Goal: Information Seeking & Learning: Learn about a topic

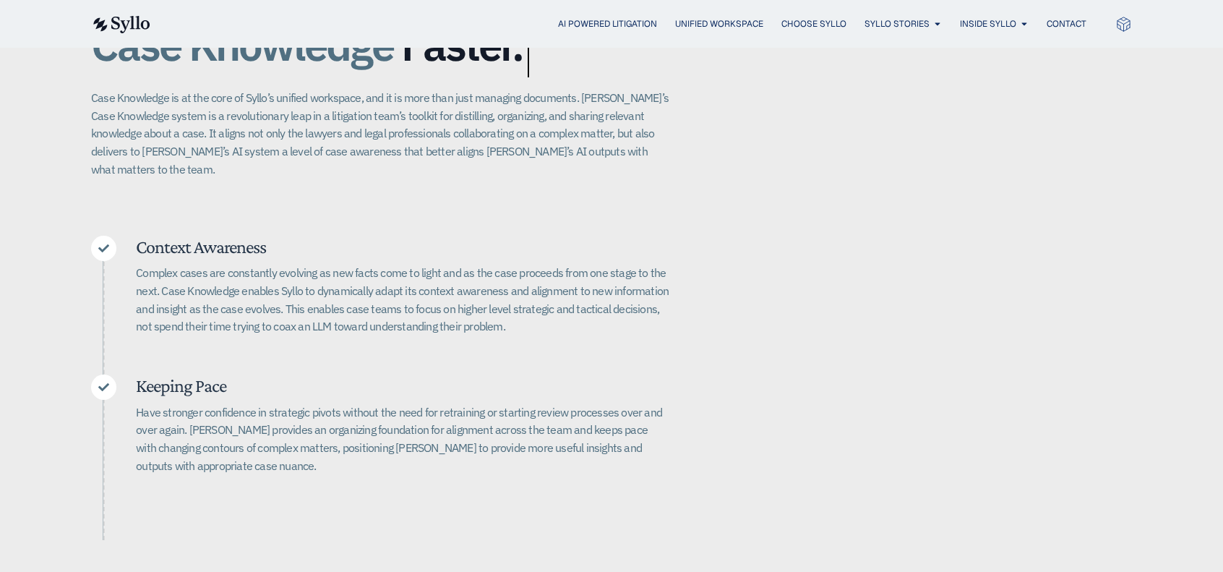
scroll to position [434, 0]
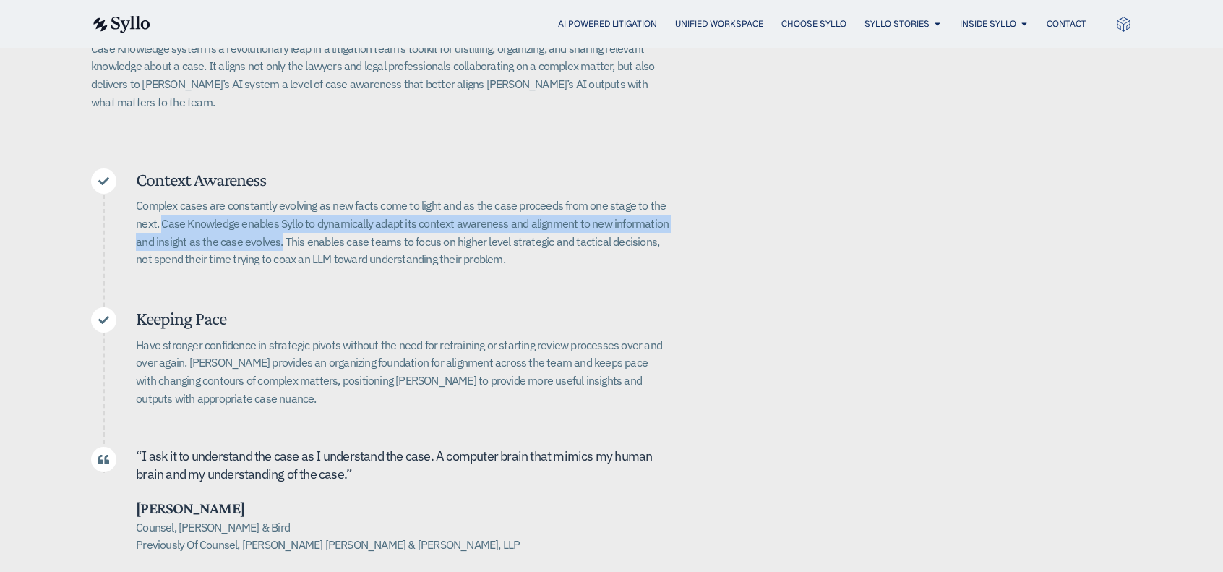
drag, startPoint x: 162, startPoint y: 205, endPoint x: 280, endPoint y: 226, distance: 119.7
click at [280, 226] on p "Complex cases are constantly evolving as new facts come to light and as the cas…" at bounding box center [403, 233] width 534 height 72
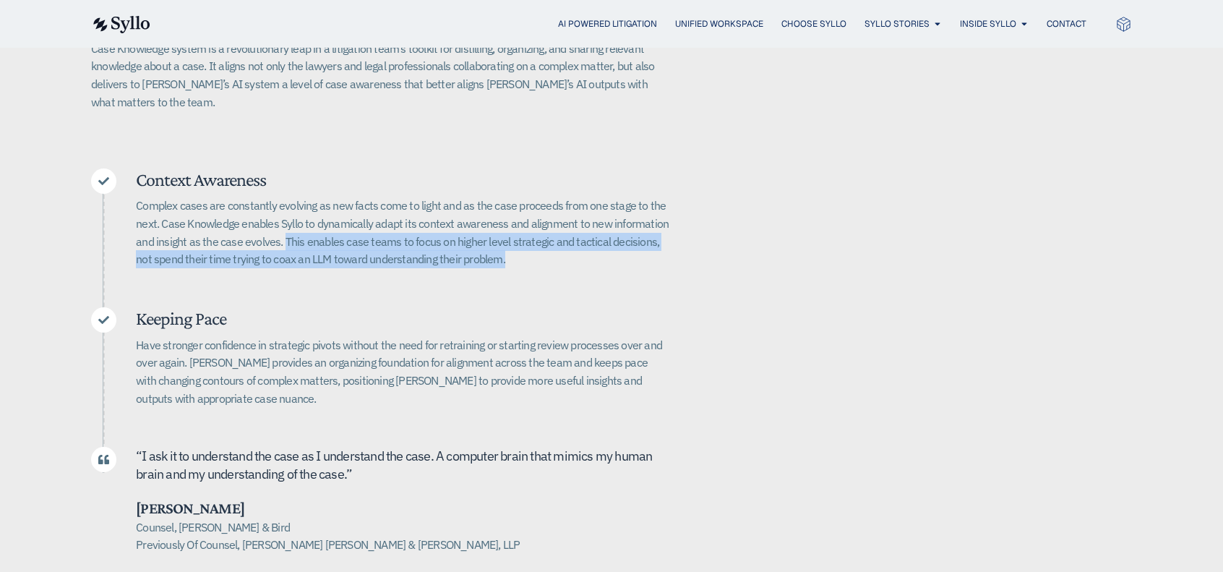
drag, startPoint x: 284, startPoint y: 221, endPoint x: 501, endPoint y: 251, distance: 218.9
click at [501, 251] on div "Complex cases are constantly evolving as new facts come to light and as the cas…" at bounding box center [403, 238] width 534 height 82
click at [505, 246] on p "Complex cases are constantly evolving as new facts come to light and as the cas…" at bounding box center [403, 233] width 534 height 72
drag, startPoint x: 496, startPoint y: 245, endPoint x: 293, endPoint y: 221, distance: 204.6
click at [286, 221] on p "Complex cases are constantly evolving as new facts come to light and as the cas…" at bounding box center [403, 233] width 534 height 72
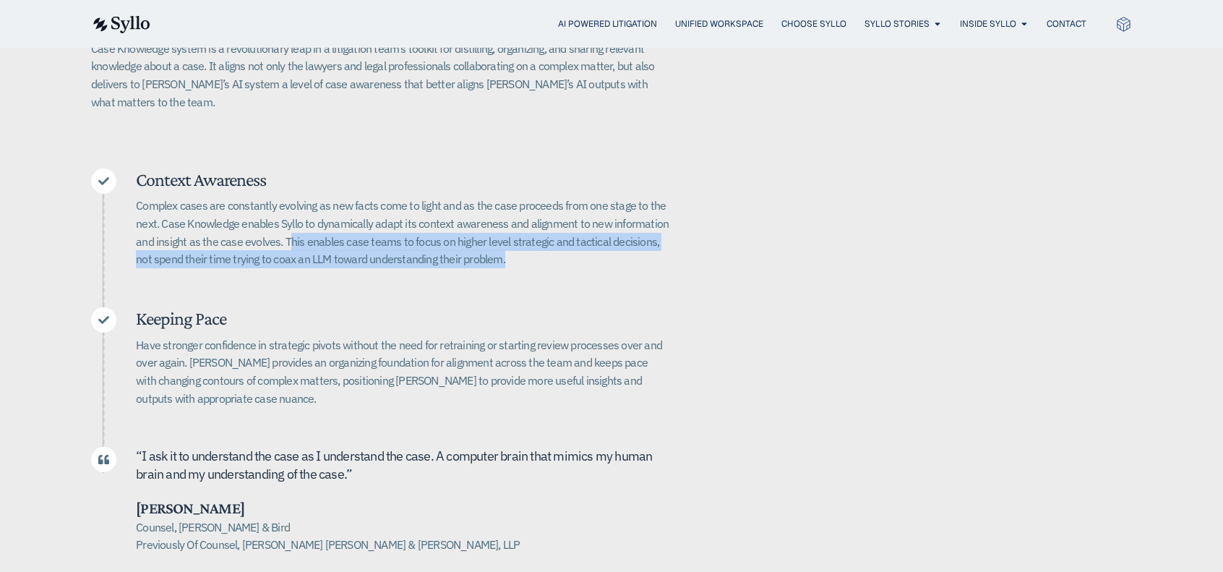
click at [512, 241] on p "Complex cases are constantly evolving as new facts come to light and as the cas…" at bounding box center [403, 233] width 534 height 72
drag, startPoint x: 508, startPoint y: 241, endPoint x: 284, endPoint y: 226, distance: 224.6
click at [284, 226] on p "Complex cases are constantly evolving as new facts come to light and as the cas…" at bounding box center [403, 233] width 534 height 72
click at [581, 238] on p "Complex cases are constantly evolving as new facts come to light and as the cas…" at bounding box center [403, 233] width 534 height 72
drag, startPoint x: 565, startPoint y: 244, endPoint x: 285, endPoint y: 221, distance: 281.5
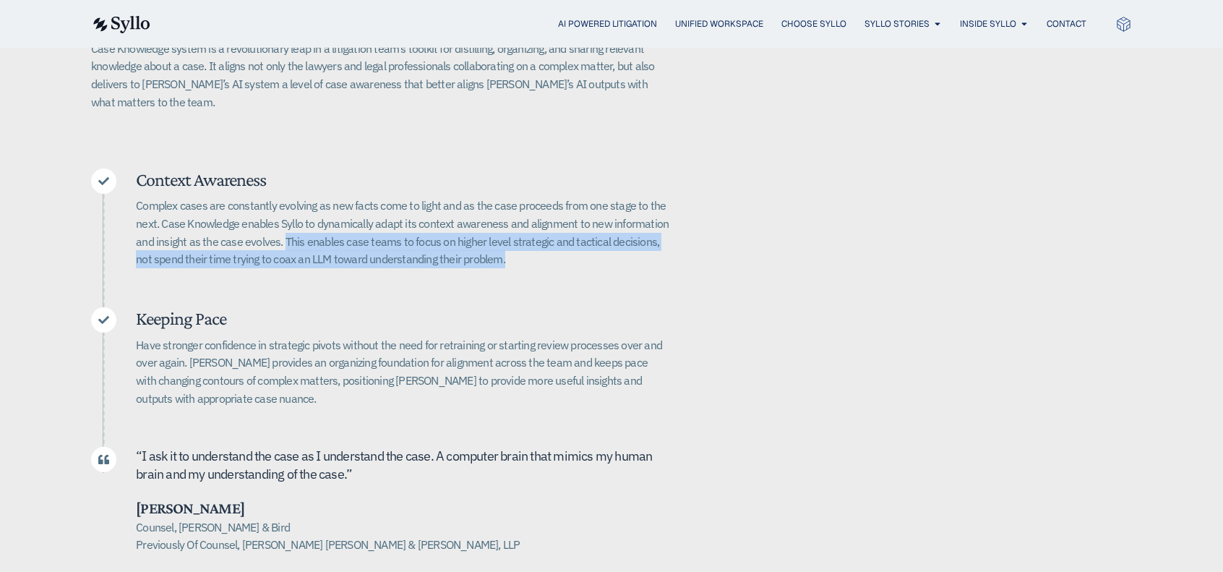
click at [285, 221] on p "Complex cases are constantly evolving as new facts come to light and as the cas…" at bounding box center [403, 233] width 534 height 72
click at [565, 242] on p "Complex cases are constantly evolving as new facts come to light and as the cas…" at bounding box center [403, 233] width 534 height 72
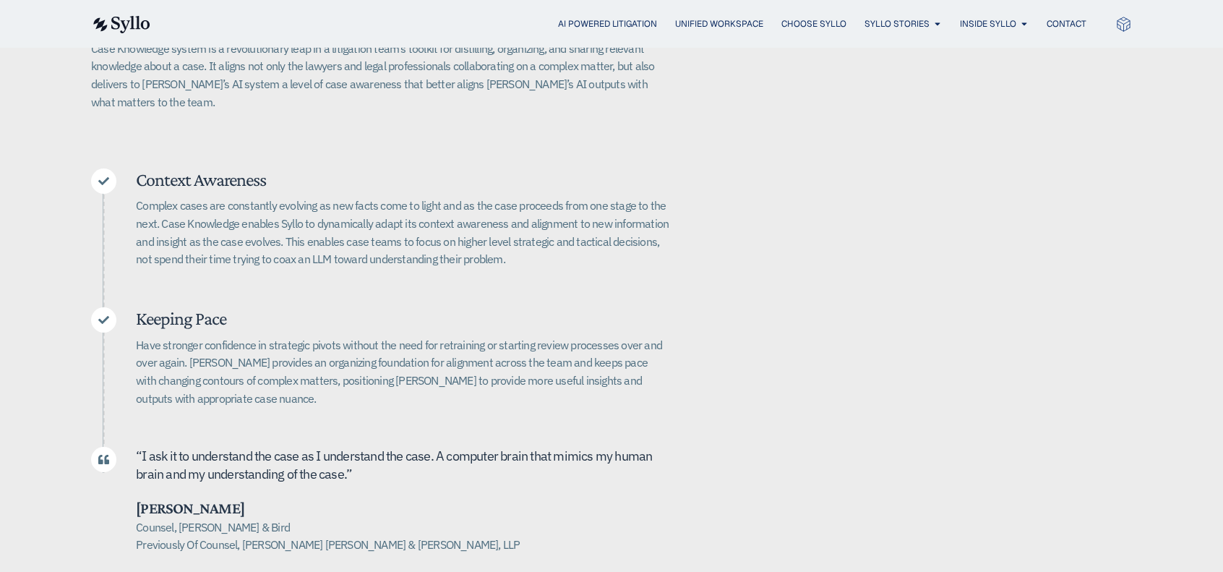
scroll to position [506, 0]
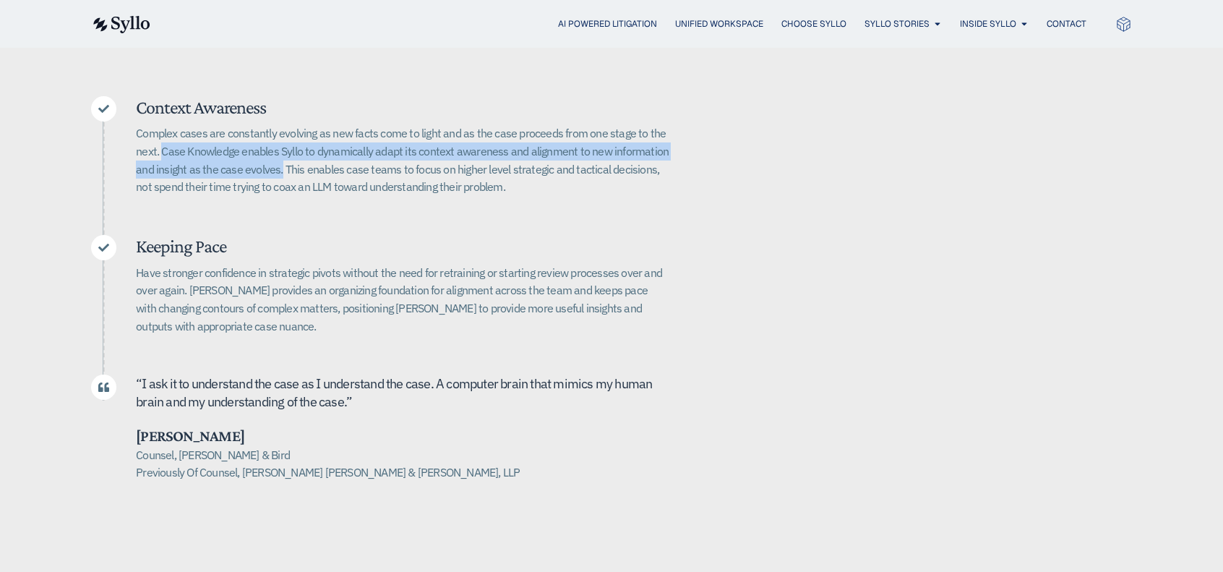
drag, startPoint x: 163, startPoint y: 134, endPoint x: 281, endPoint y: 154, distance: 119.6
click at [281, 154] on p "Complex cases are constantly evolving as new facts come to light and as the cas…" at bounding box center [403, 160] width 534 height 72
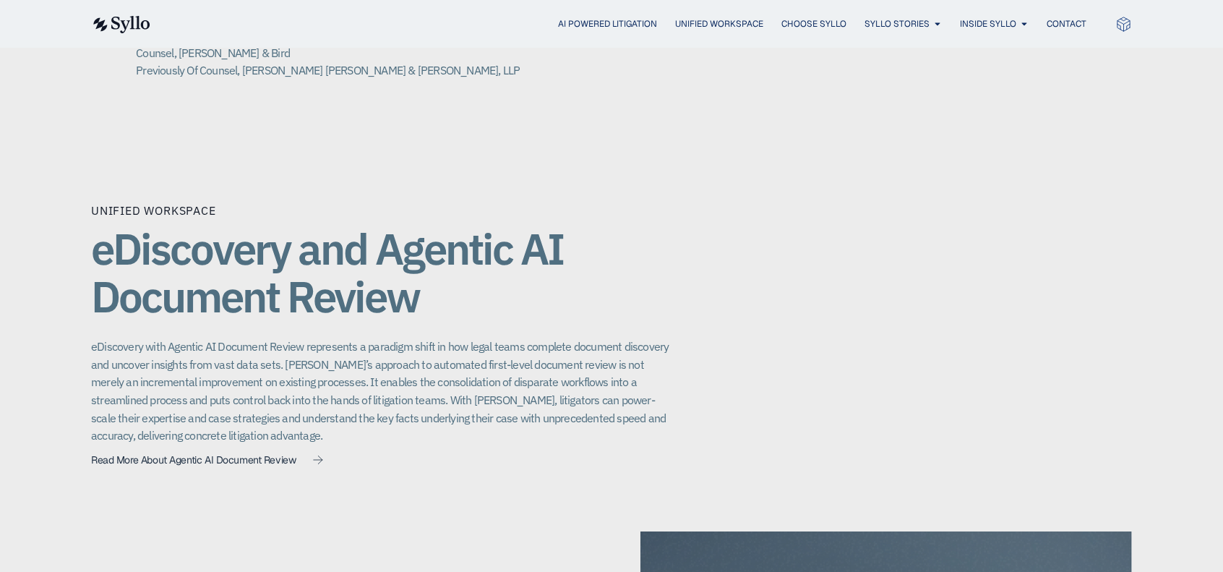
scroll to position [940, 0]
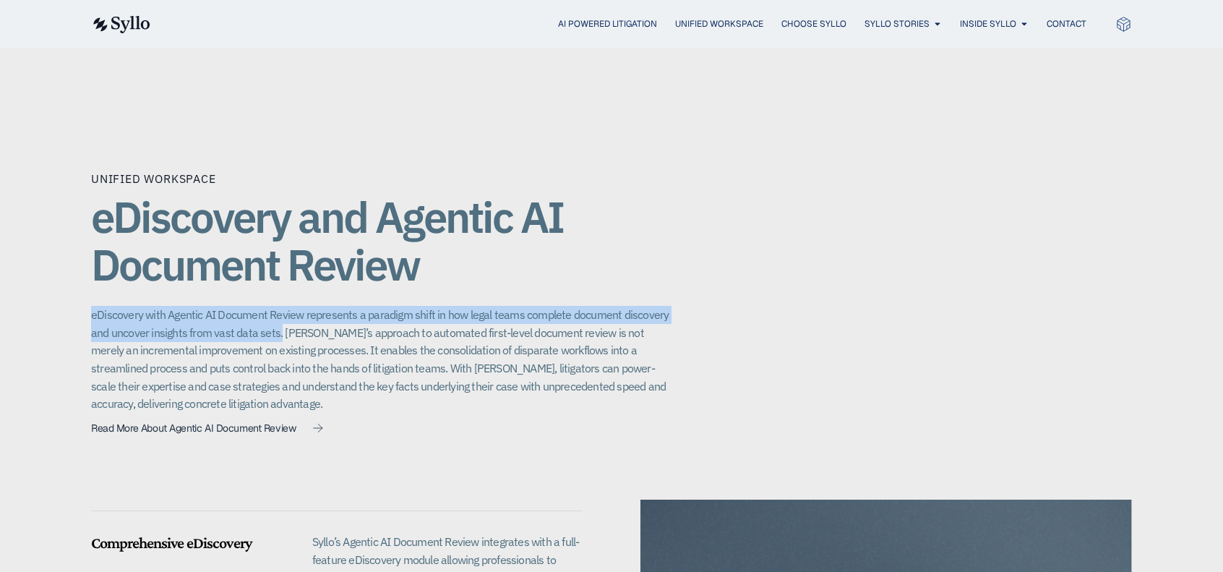
drag, startPoint x: 90, startPoint y: 296, endPoint x: 279, endPoint y: 320, distance: 190.3
click at [279, 320] on div "Unified Workspace eDiscovery and Agentic AI Document Review eDiscovery with Age…" at bounding box center [611, 537] width 1223 height 863
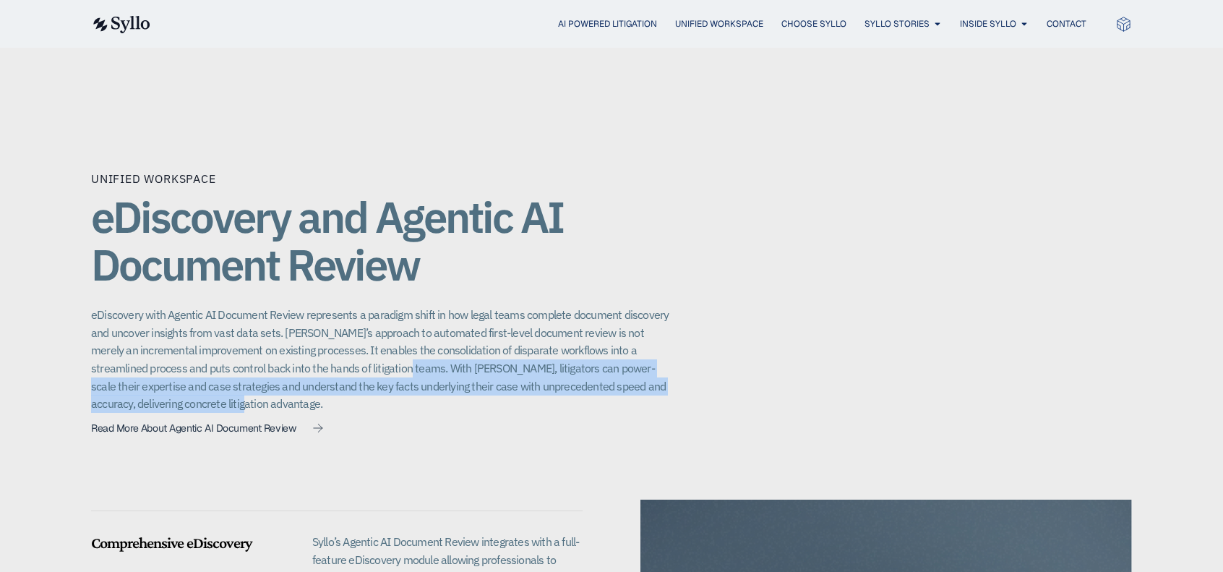
drag, startPoint x: 389, startPoint y: 349, endPoint x: 402, endPoint y: 387, distance: 39.8
click at [402, 387] on p "eDiscovery with Agentic AI Document Review represents a paradigm shift in how l…" at bounding box center [380, 359] width 578 height 107
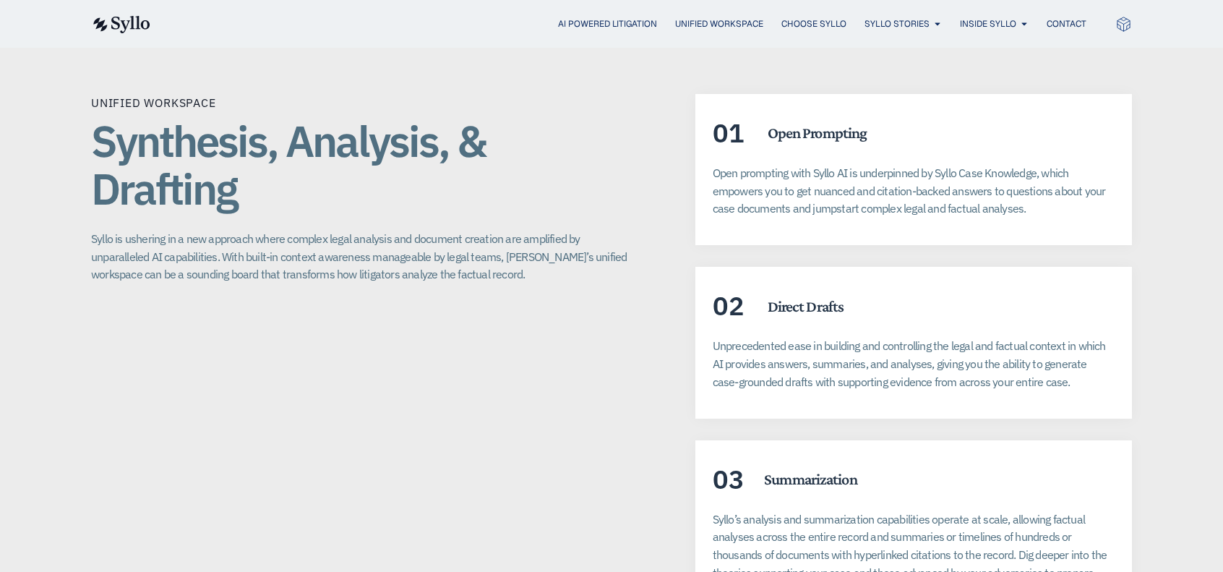
scroll to position [2675, 0]
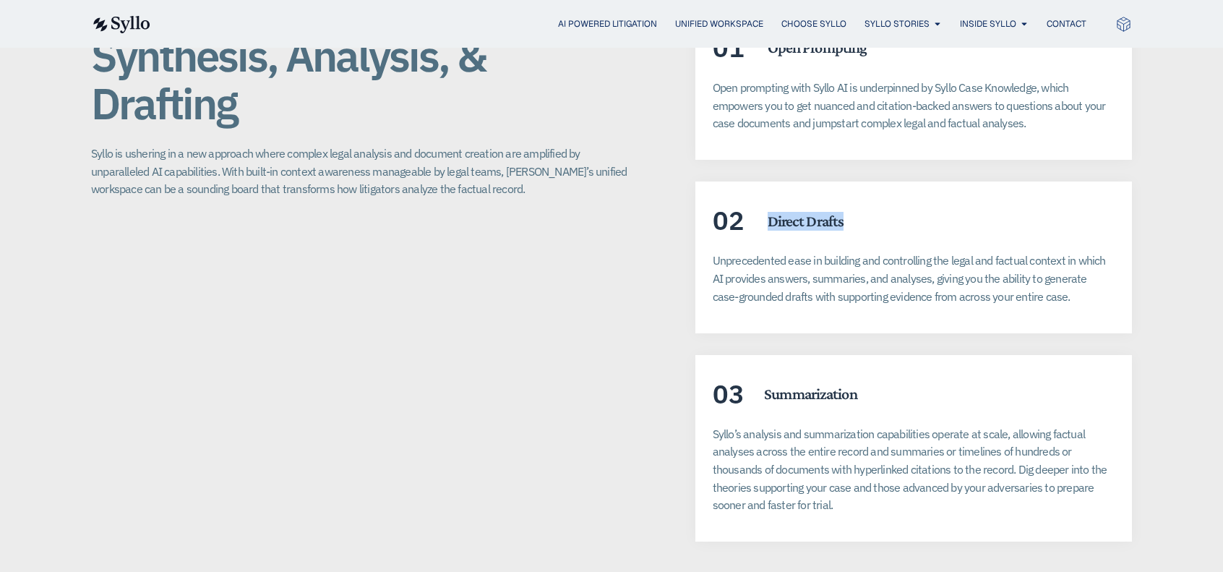
drag, startPoint x: 767, startPoint y: 202, endPoint x: 866, endPoint y: 202, distance: 99.1
click at [866, 208] on div "02 Direct Drafts" at bounding box center [914, 221] width 402 height 27
click at [729, 261] on p "Unprecedented ease in building and controlling the legal and factual context in…" at bounding box center [914, 279] width 402 height 54
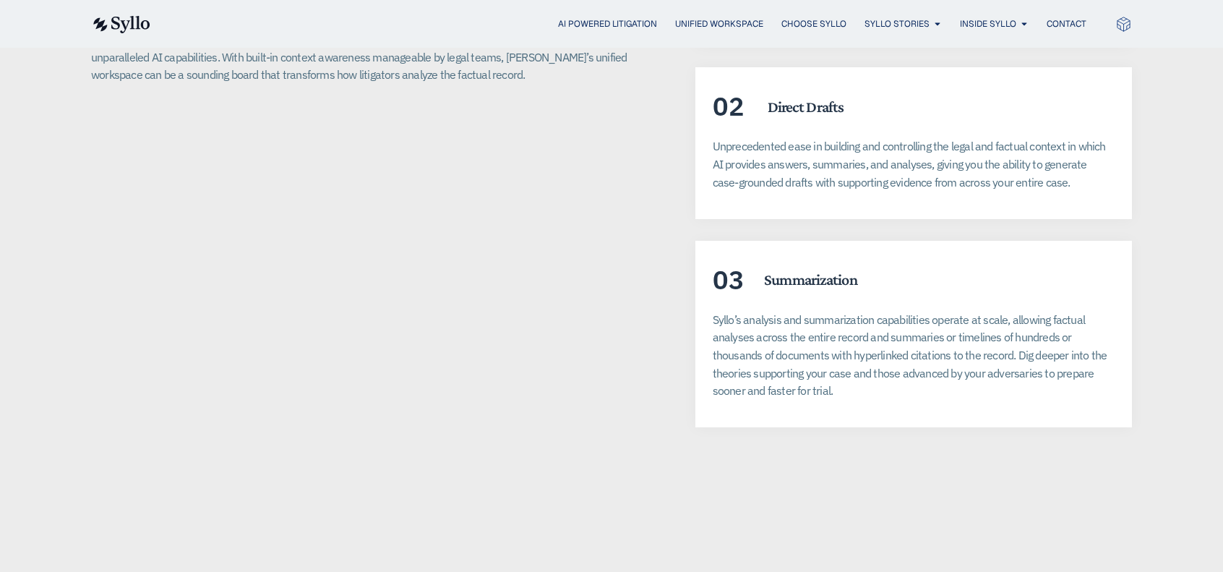
scroll to position [2892, 0]
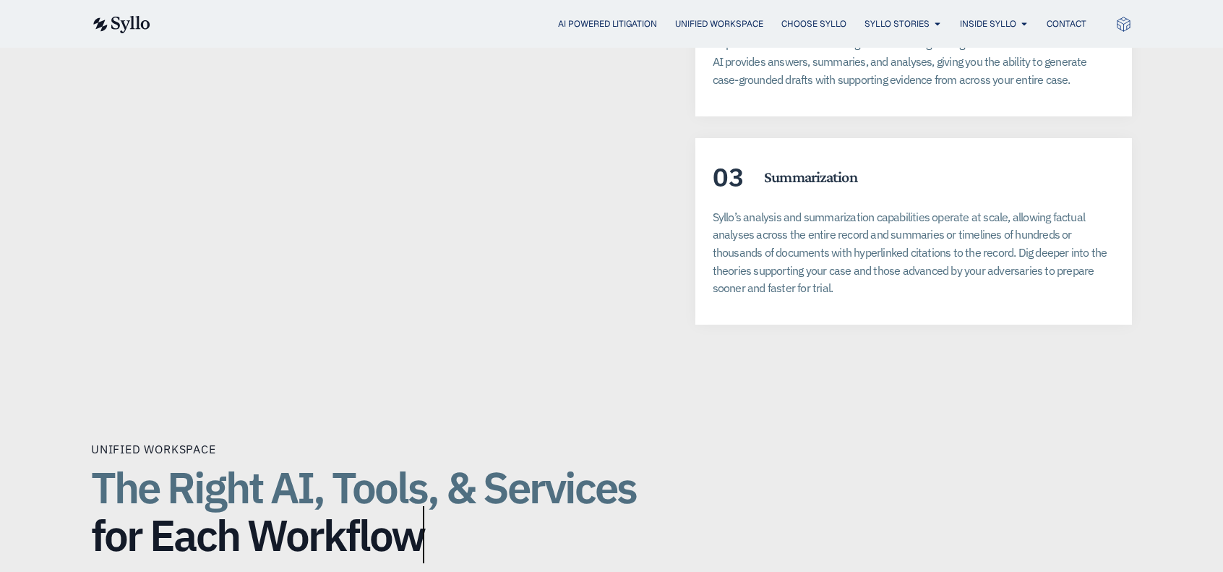
drag, startPoint x: 713, startPoint y: 194, endPoint x: 1148, endPoint y: 277, distance: 443.0
click at [1148, 277] on div "Unified Workspace Synthesis, Analysis, & Drafting Syllo is ushering in a new ap…" at bounding box center [611, 58] width 1223 height 649
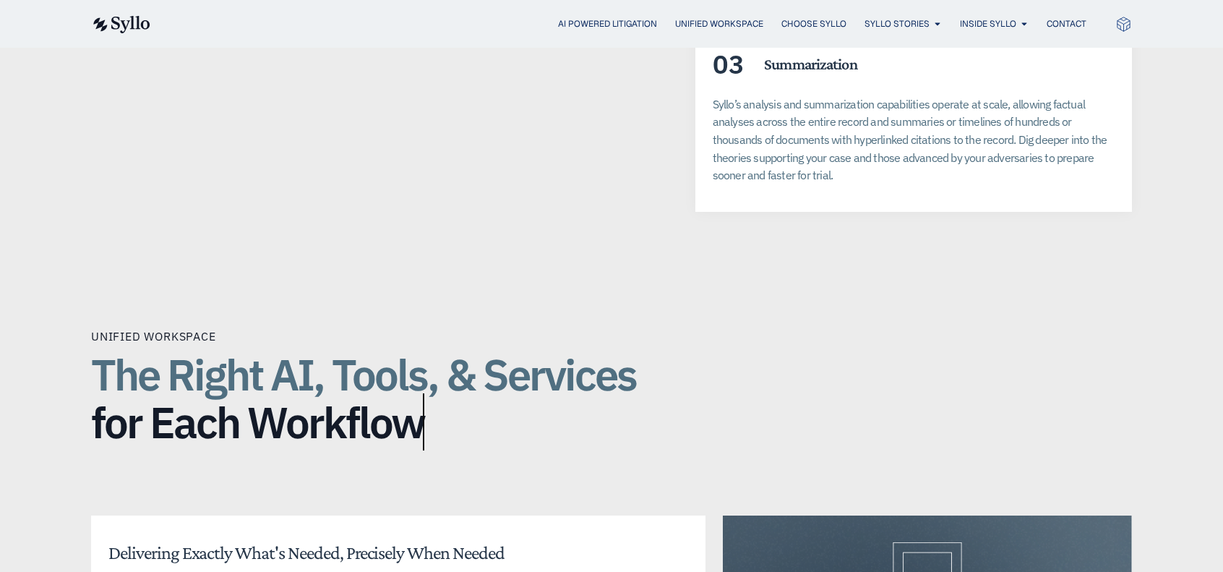
scroll to position [3253, 0]
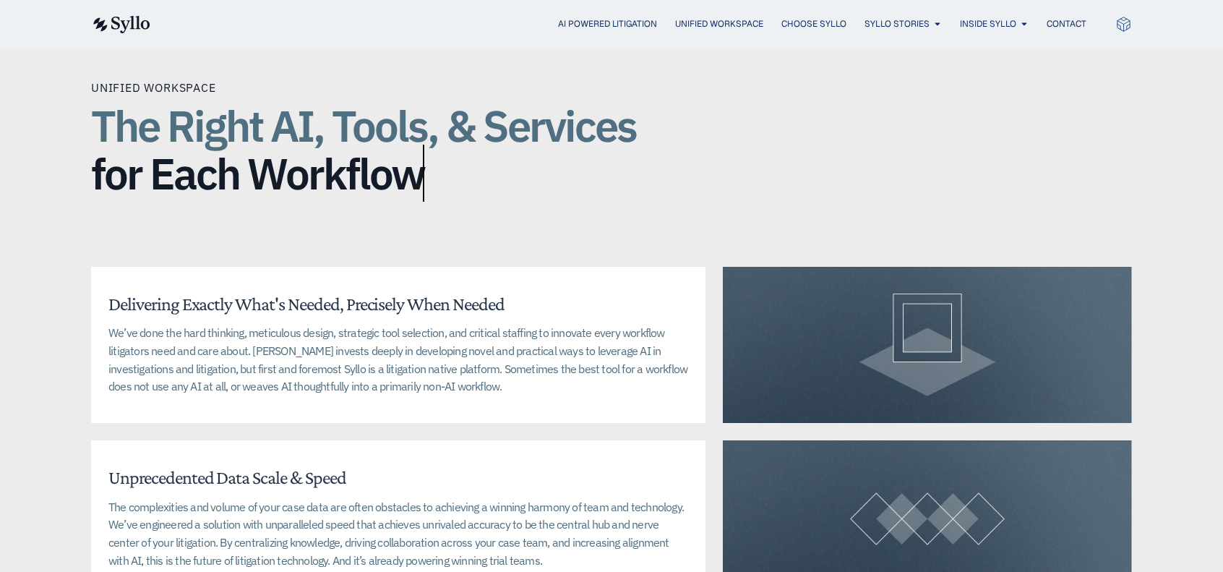
drag, startPoint x: 95, startPoint y: 98, endPoint x: 434, endPoint y: 168, distance: 345.7
click at [434, 168] on h2 "The Right AI, Tools, & Services for Each Workflow" at bounding box center [380, 149] width 578 height 95
click at [567, 181] on div "The Right AI, Tools, & Services for Each Workflow" at bounding box center [380, 152] width 578 height 113
drag, startPoint x: 95, startPoint y: 102, endPoint x: 429, endPoint y: 177, distance: 342.4
click at [429, 177] on h2 "The Right AI, Tools, & Services for Each Workflow" at bounding box center [380, 149] width 578 height 95
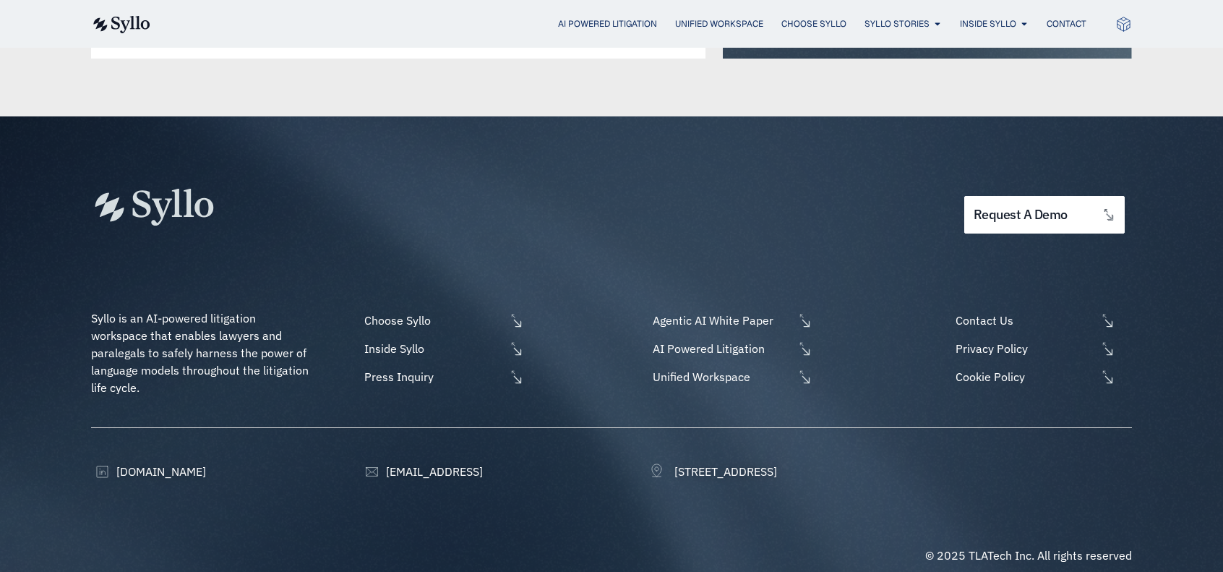
scroll to position [3796, 0]
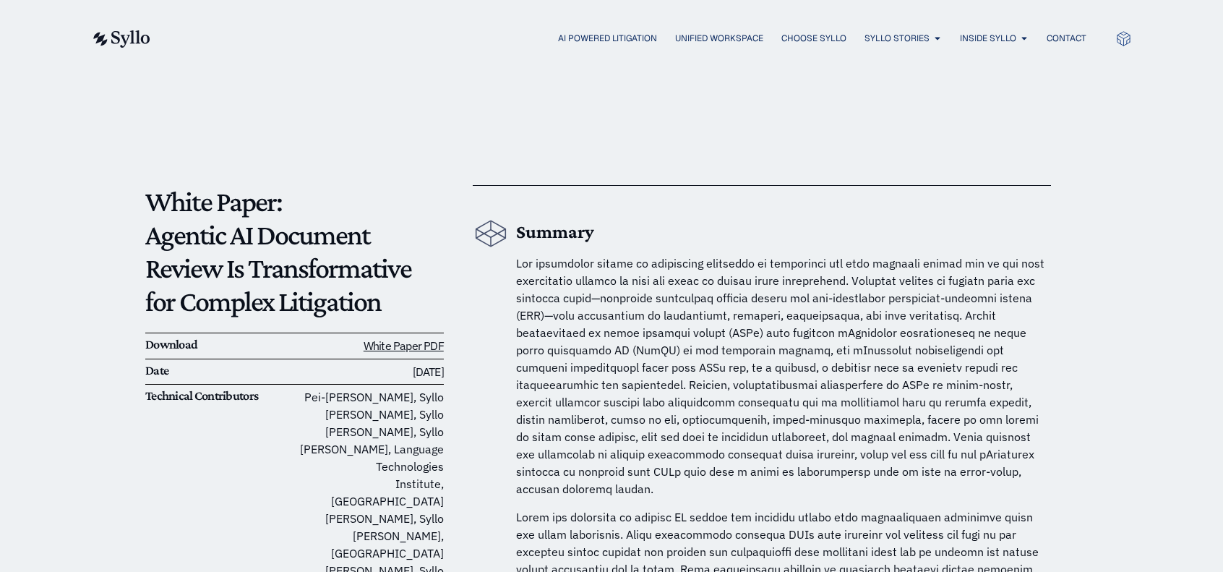
click at [557, 330] on span at bounding box center [780, 376] width 529 height 240
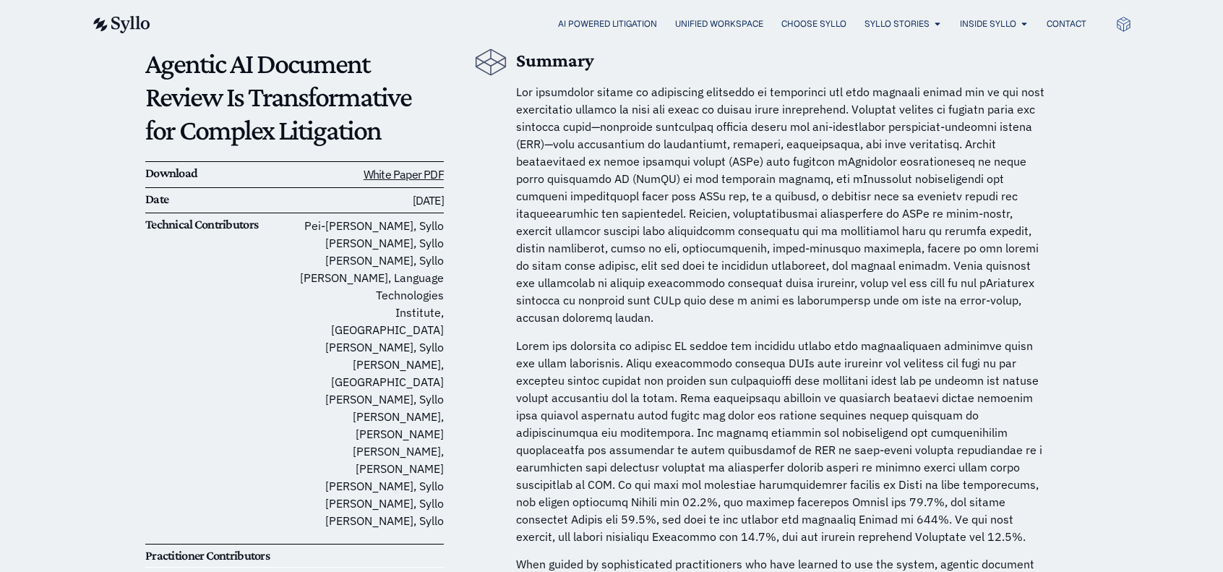
scroll to position [145, 0]
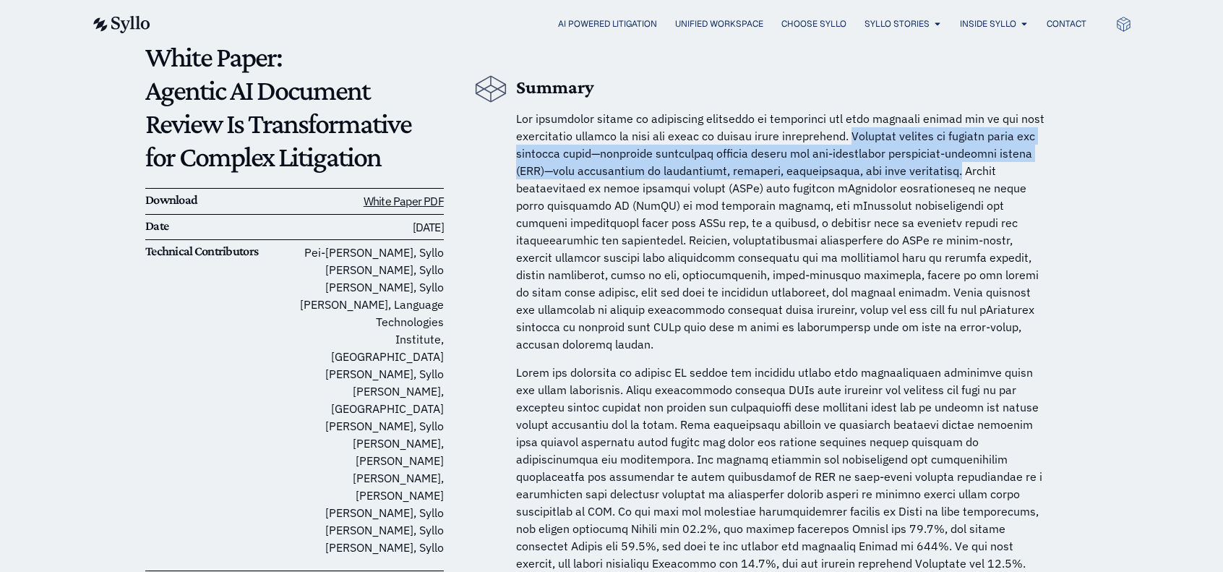
drag, startPoint x: 855, startPoint y: 134, endPoint x: 966, endPoint y: 175, distance: 118.7
click at [966, 175] on span at bounding box center [780, 231] width 529 height 240
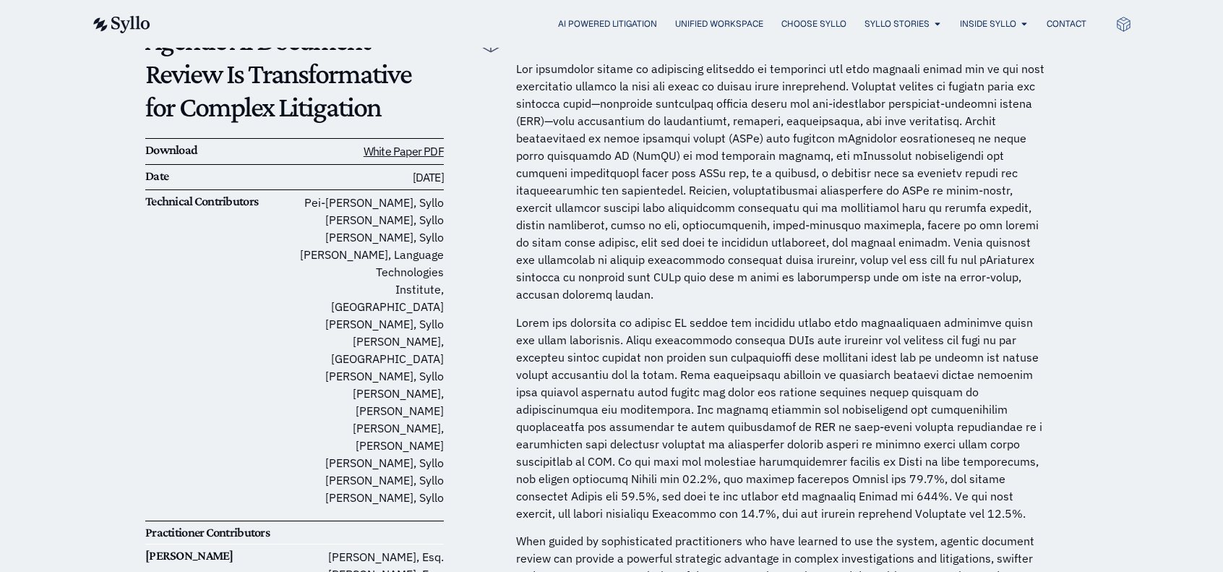
scroll to position [217, 0]
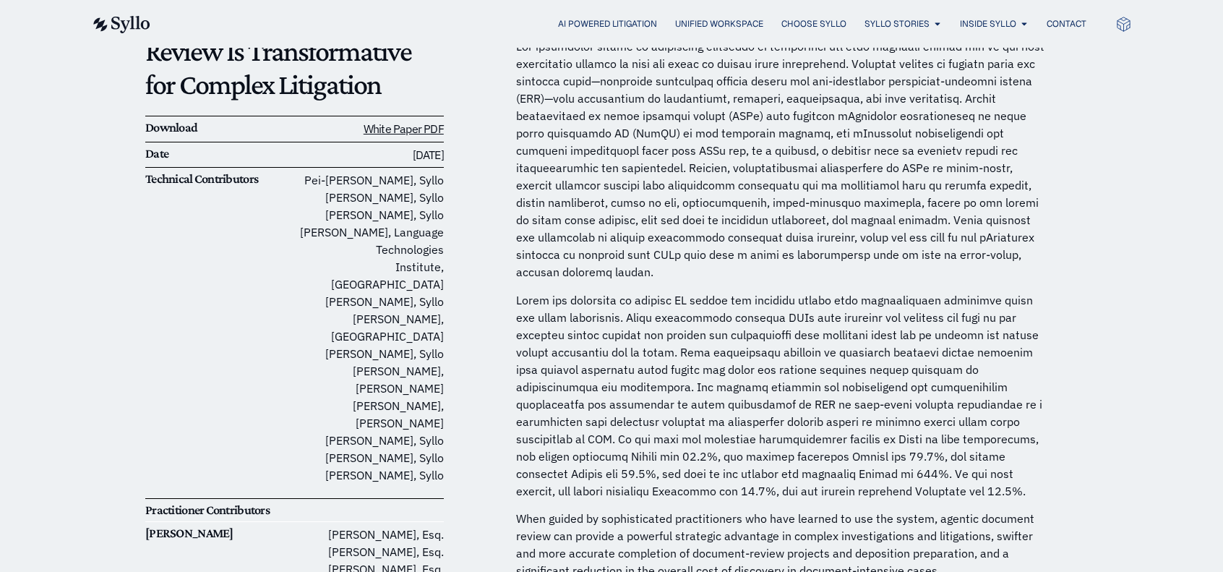
drag, startPoint x: 1165, startPoint y: 223, endPoint x: 790, endPoint y: 184, distance: 377.2
click at [790, 184] on span at bounding box center [780, 159] width 529 height 240
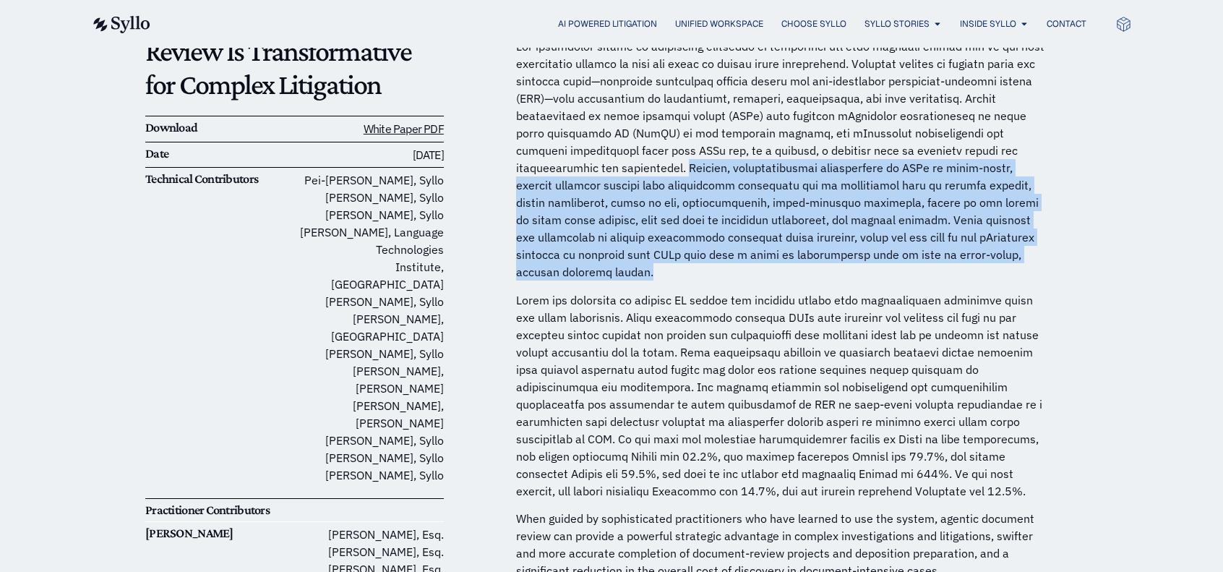
drag, startPoint x: 593, startPoint y: 169, endPoint x: 1105, endPoint y: 253, distance: 518.7
click at [954, 252] on p at bounding box center [783, 159] width 535 height 243
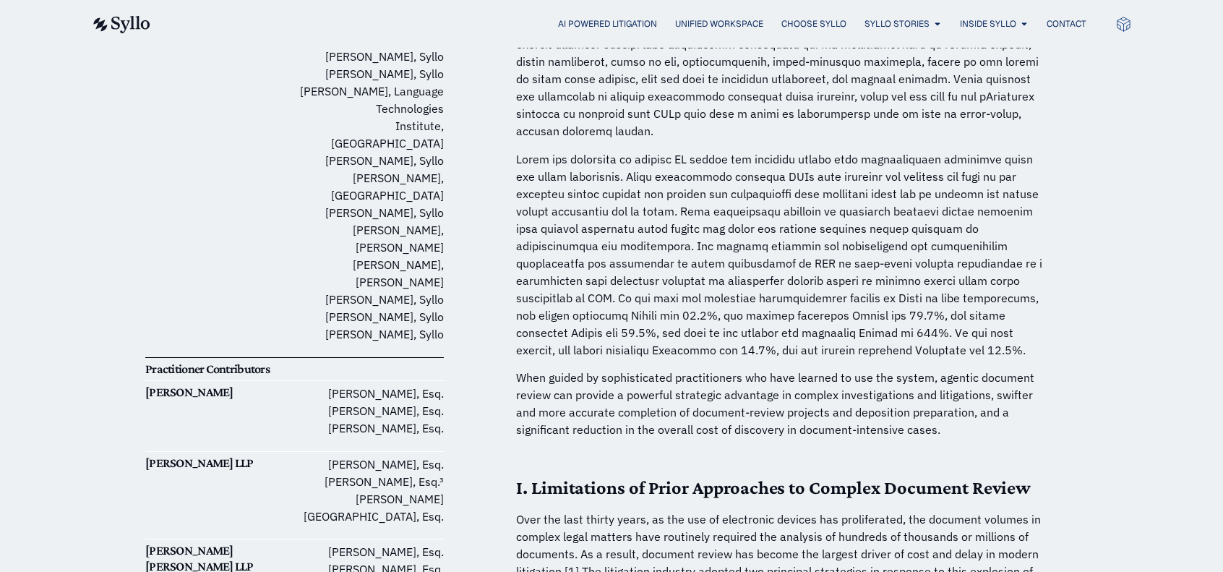
scroll to position [361, 0]
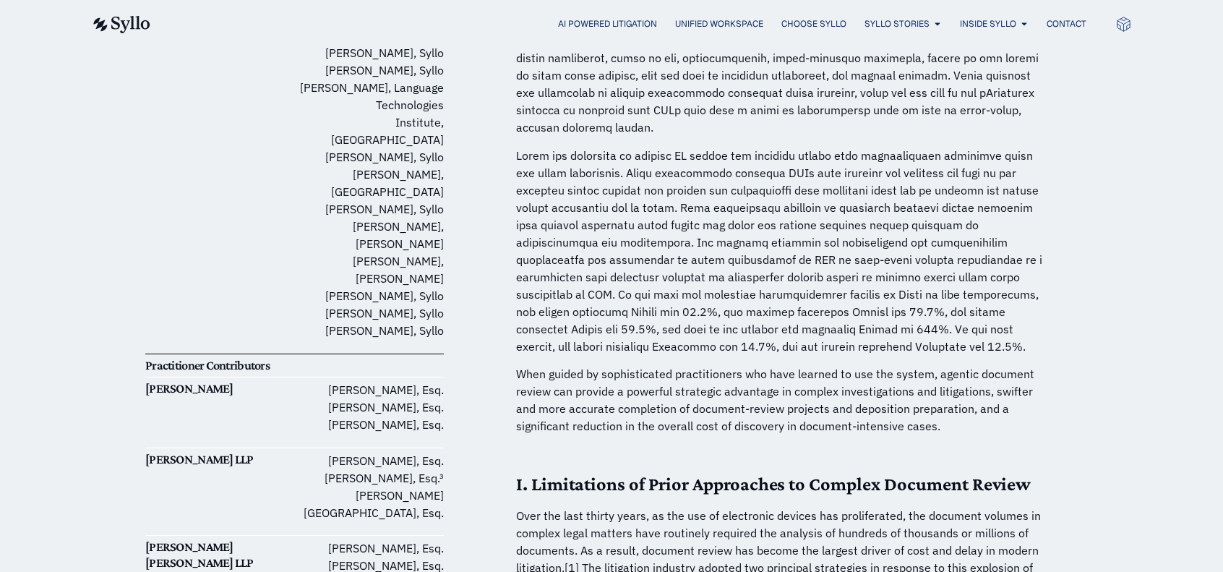
click at [645, 147] on p at bounding box center [783, 251] width 535 height 208
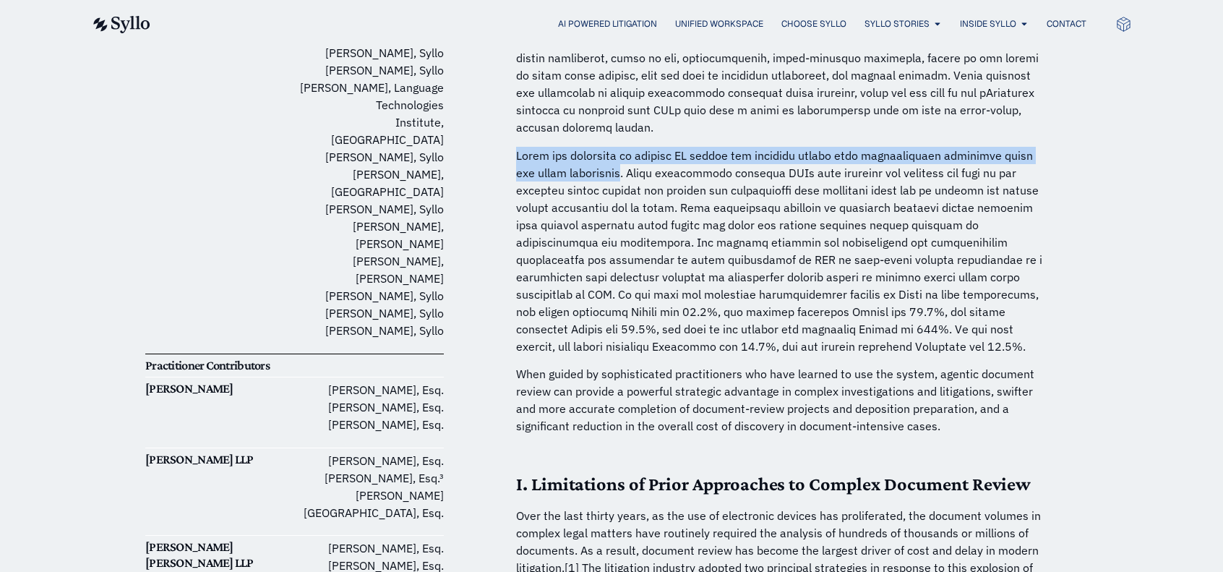
drag, startPoint x: 516, startPoint y: 137, endPoint x: 602, endPoint y: 155, distance: 87.2
click at [602, 155] on p at bounding box center [783, 251] width 535 height 208
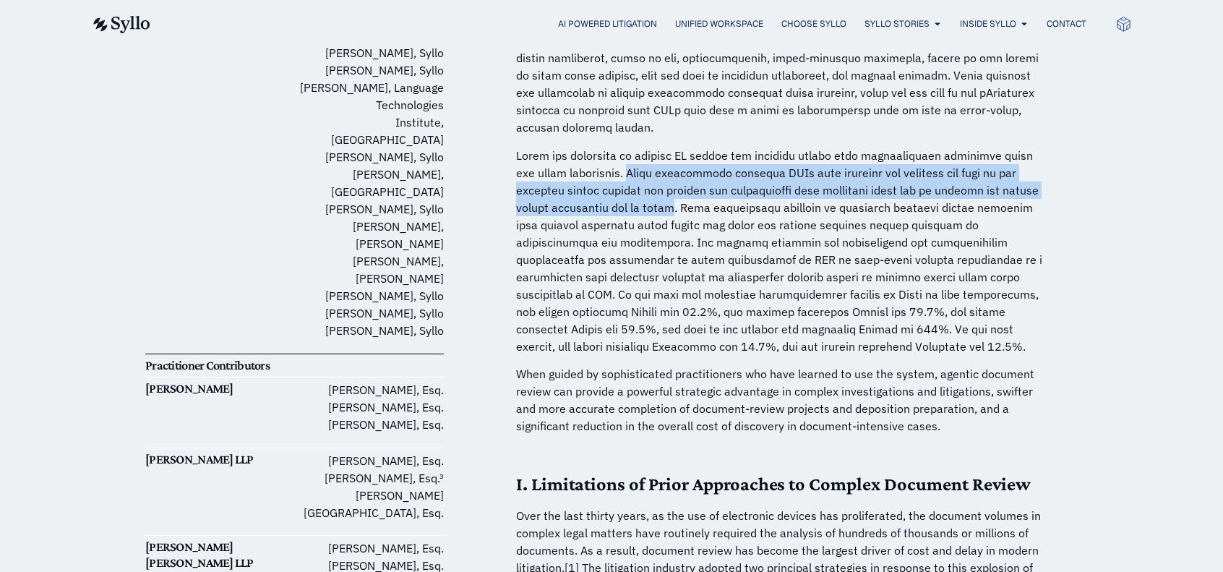
drag, startPoint x: 609, startPoint y: 155, endPoint x: 668, endPoint y: 188, distance: 68.0
click at [668, 188] on p at bounding box center [783, 251] width 535 height 208
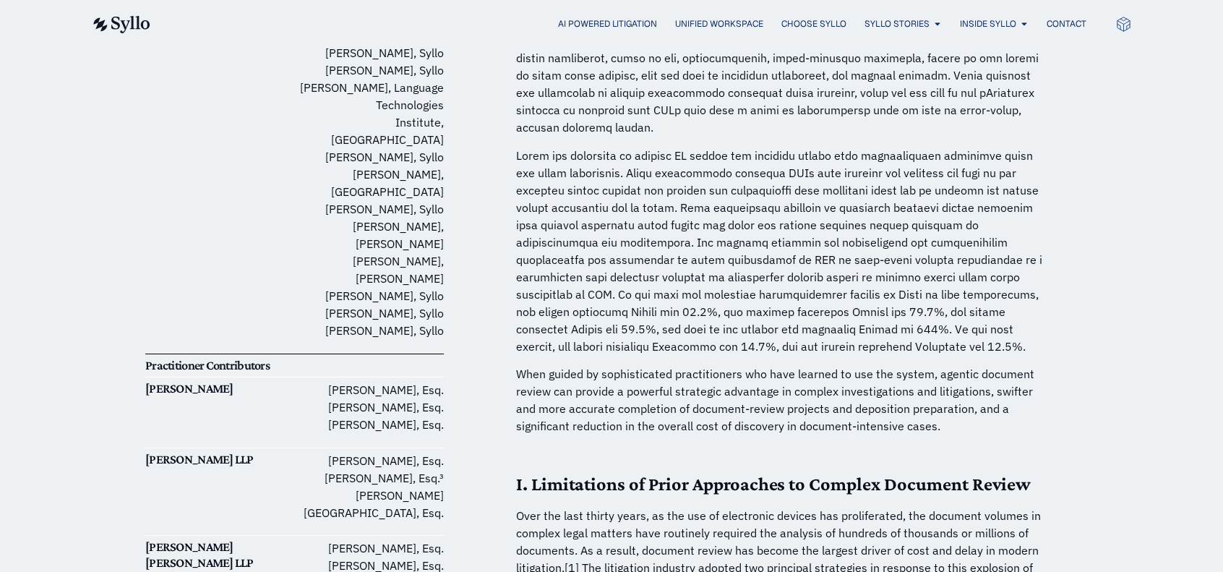
click at [573, 147] on p at bounding box center [783, 251] width 535 height 208
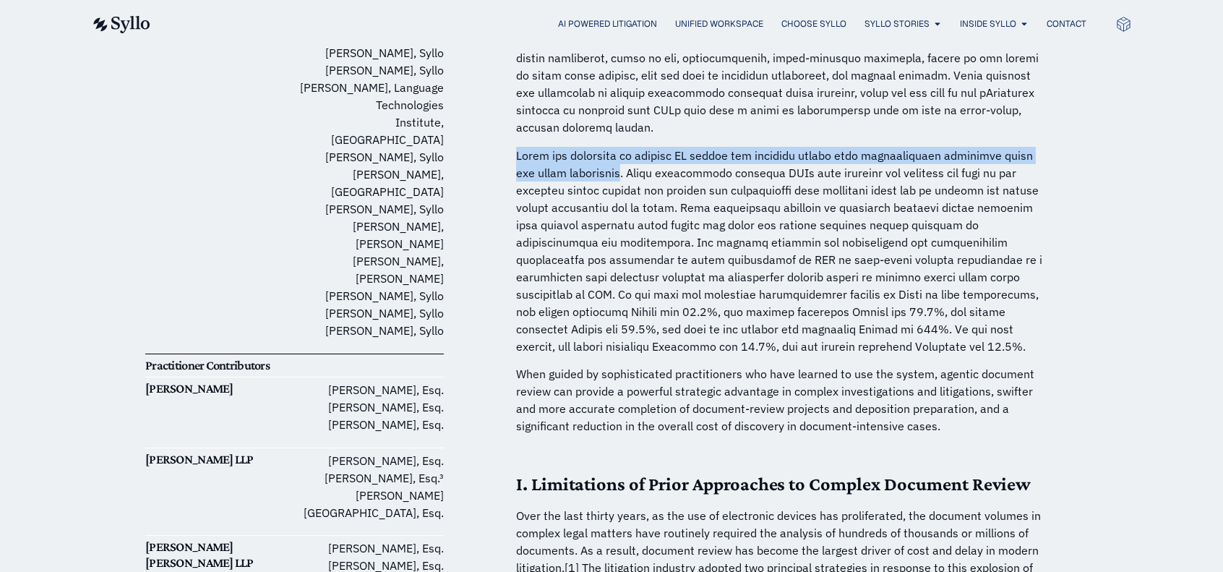
drag, startPoint x: 518, startPoint y: 137, endPoint x: 602, endPoint y: 157, distance: 86.3
click at [602, 157] on p at bounding box center [783, 251] width 535 height 208
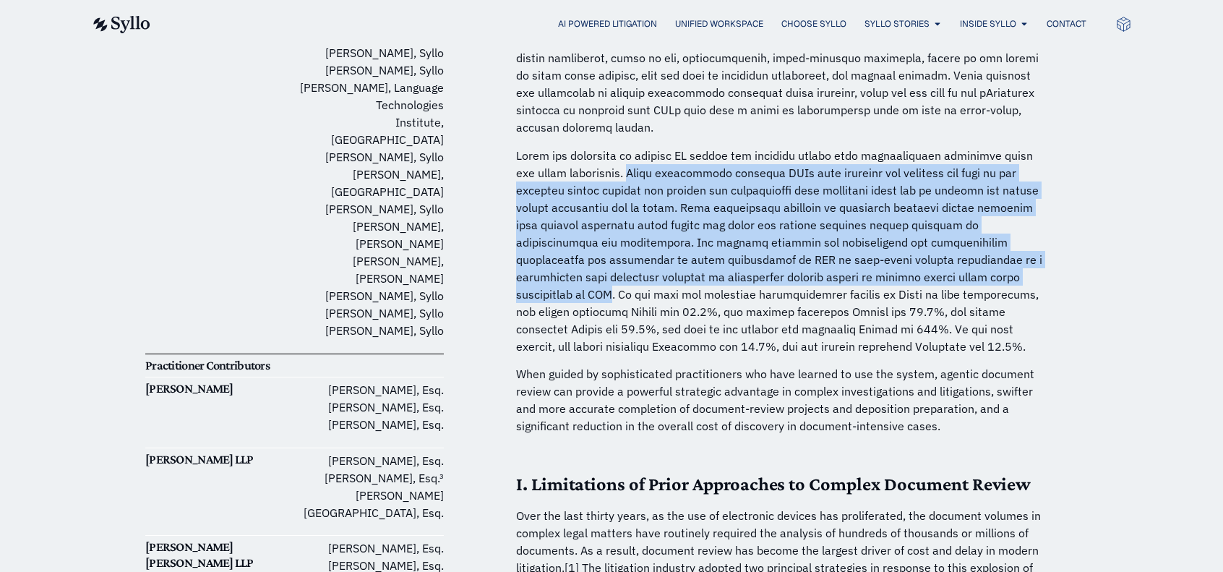
drag, startPoint x: 610, startPoint y: 155, endPoint x: 917, endPoint y: 262, distance: 324.7
click at [917, 262] on p at bounding box center [783, 251] width 535 height 208
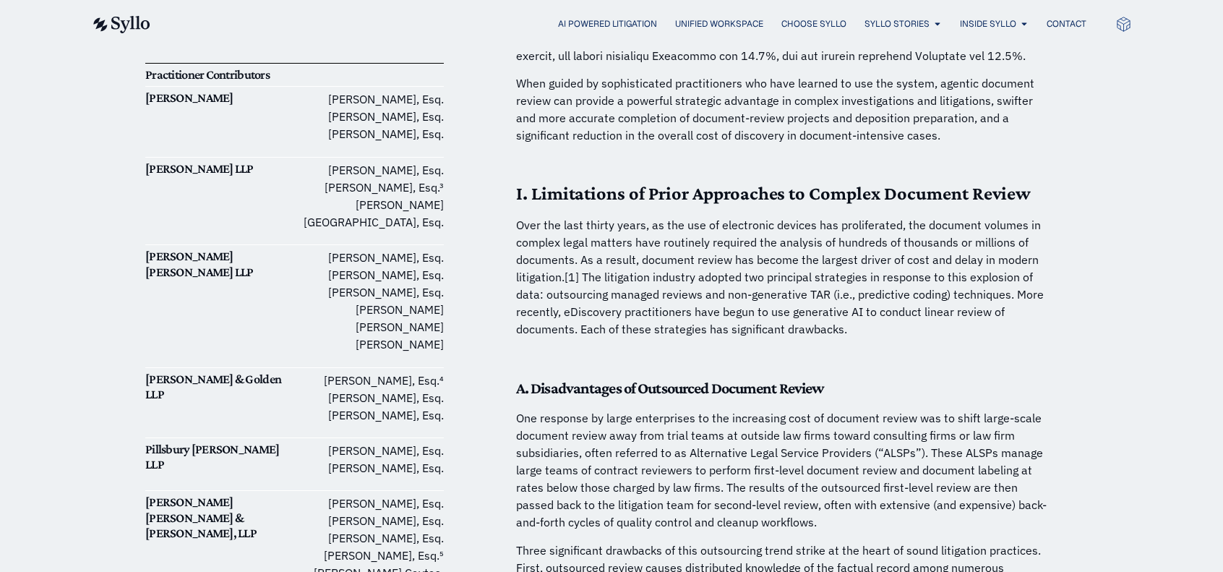
scroll to position [651, 0]
click at [684, 250] on p "Over the last thirty years, as the use of electronic devices has proliferated, …" at bounding box center [783, 278] width 535 height 121
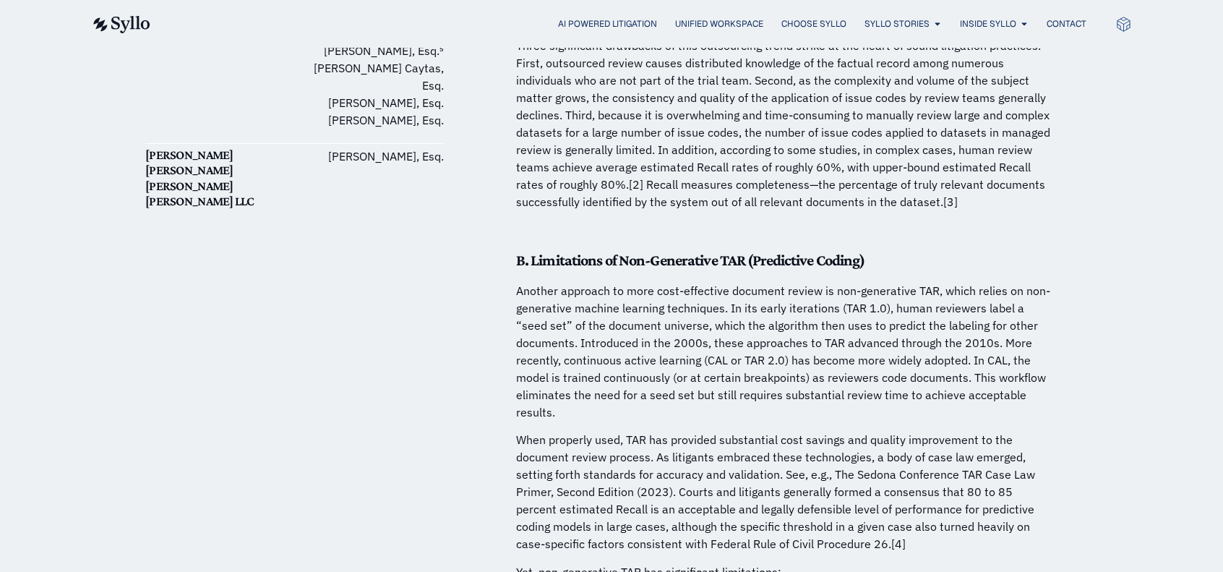
scroll to position [1374, 0]
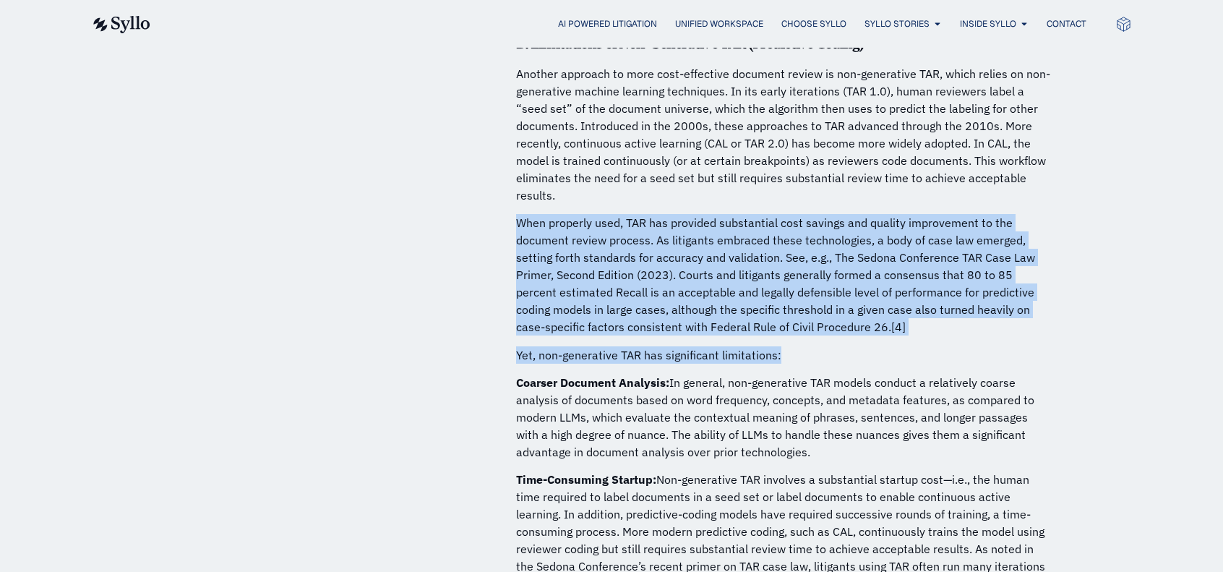
drag, startPoint x: 515, startPoint y: 204, endPoint x: 902, endPoint y: 323, distance: 405.5
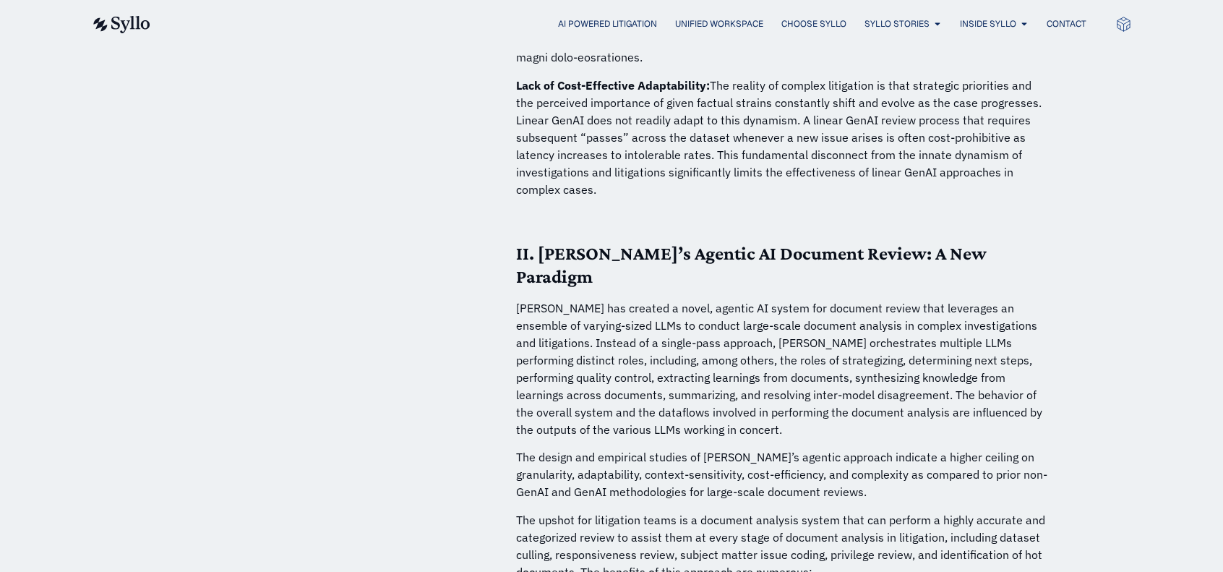
scroll to position [3253, 0]
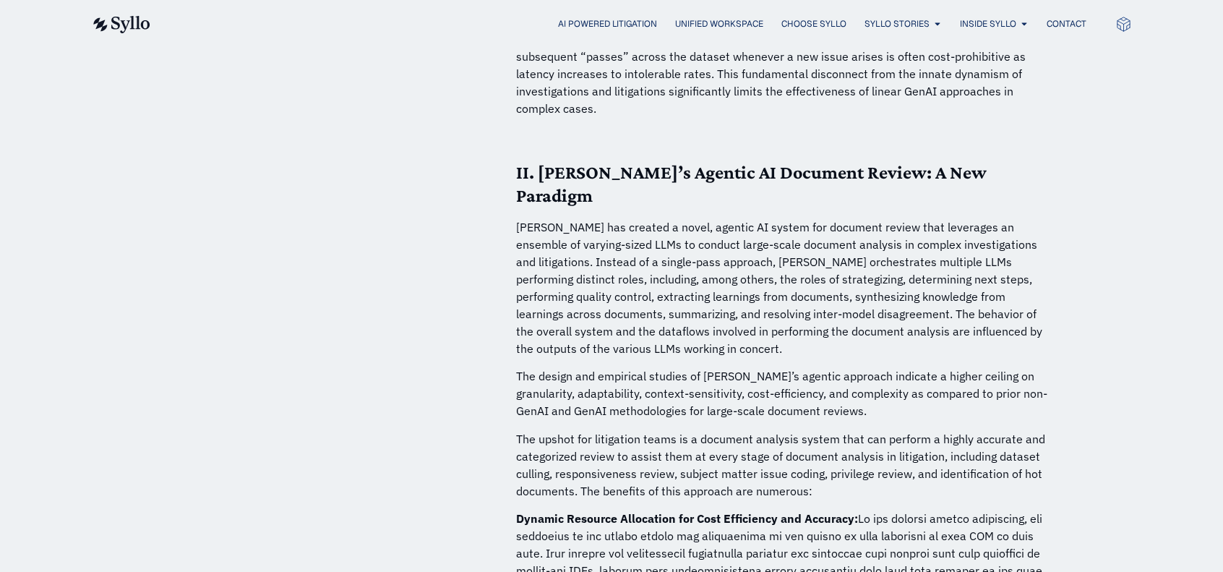
click at [649, 218] on p "Syllo has created a novel, agentic AI system for document review that leverages…" at bounding box center [783, 287] width 535 height 139
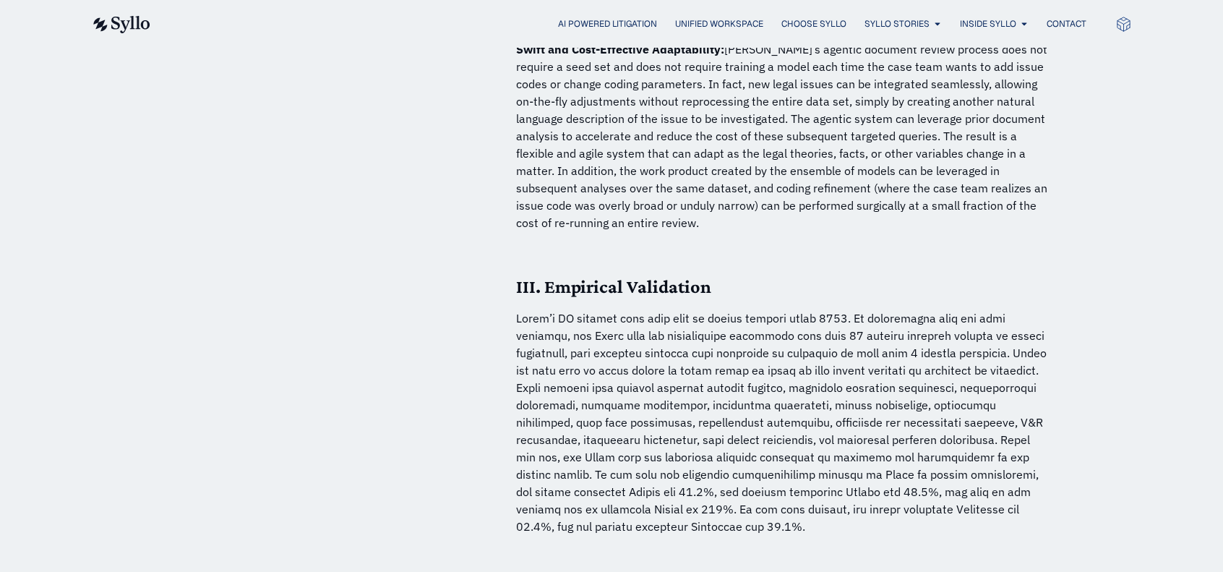
scroll to position [4266, 0]
